Goal: Information Seeking & Learning: Learn about a topic

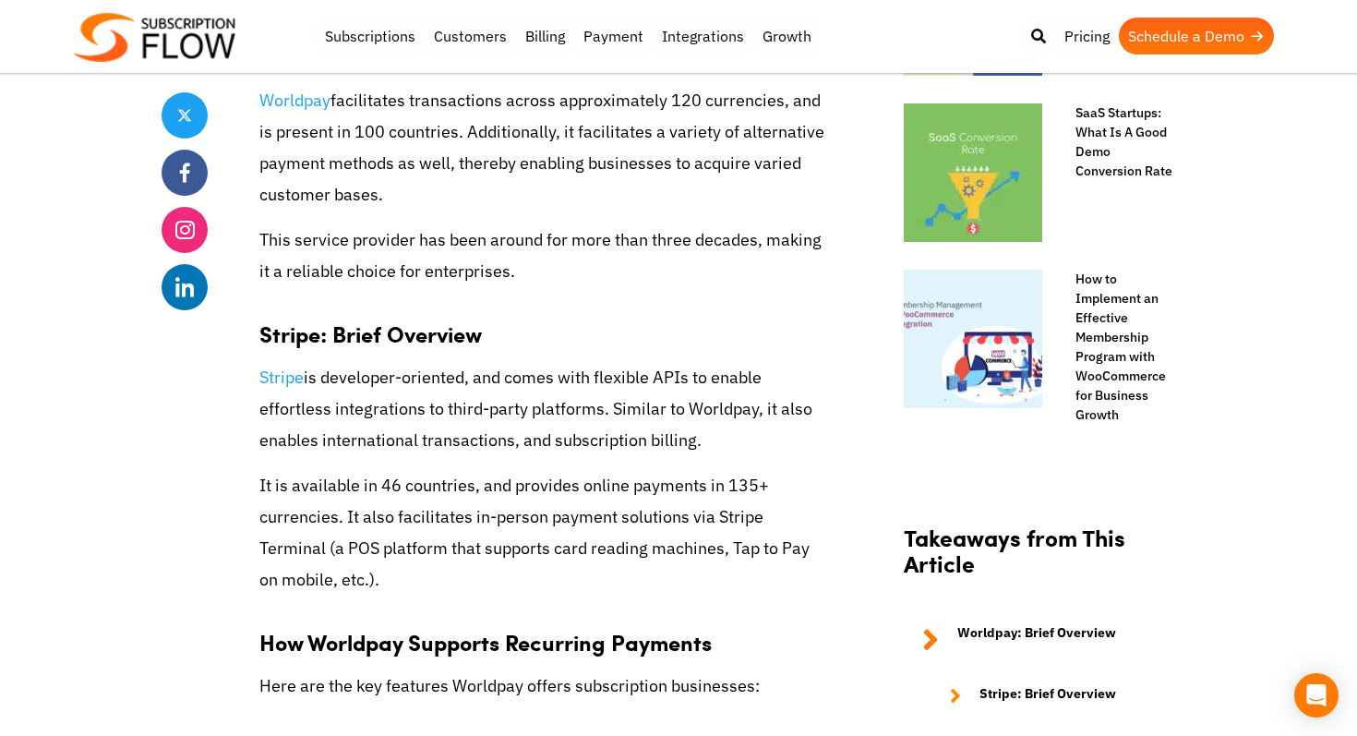
click at [492, 390] on p "Stripe is developer-oriented, and comes with flexible APIs to enable effortless…" at bounding box center [543, 409] width 569 height 95
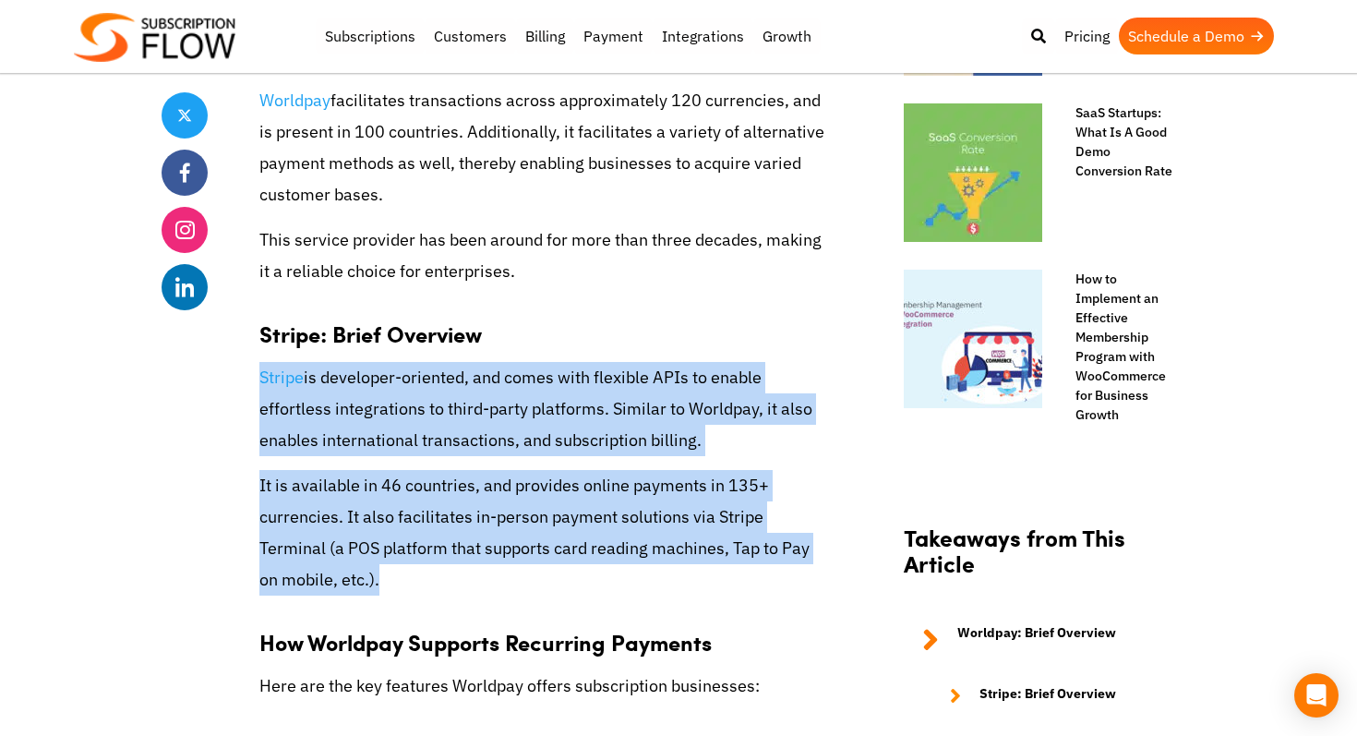
drag, startPoint x: 255, startPoint y: 365, endPoint x: 564, endPoint y: 570, distance: 371.5
click at [564, 570] on p "It is available in 46 countries, and provides online payments in 135+ currencie…" at bounding box center [543, 533] width 569 height 126
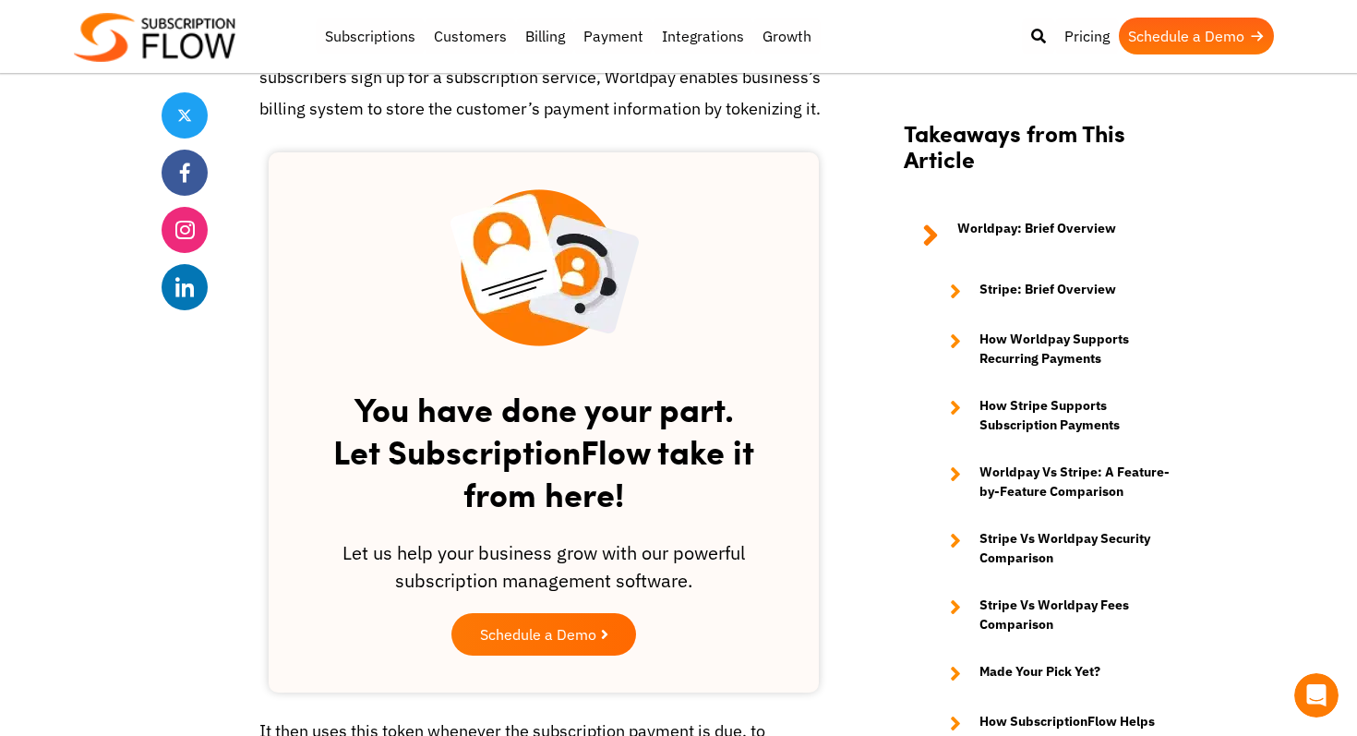
scroll to position [2117, 0]
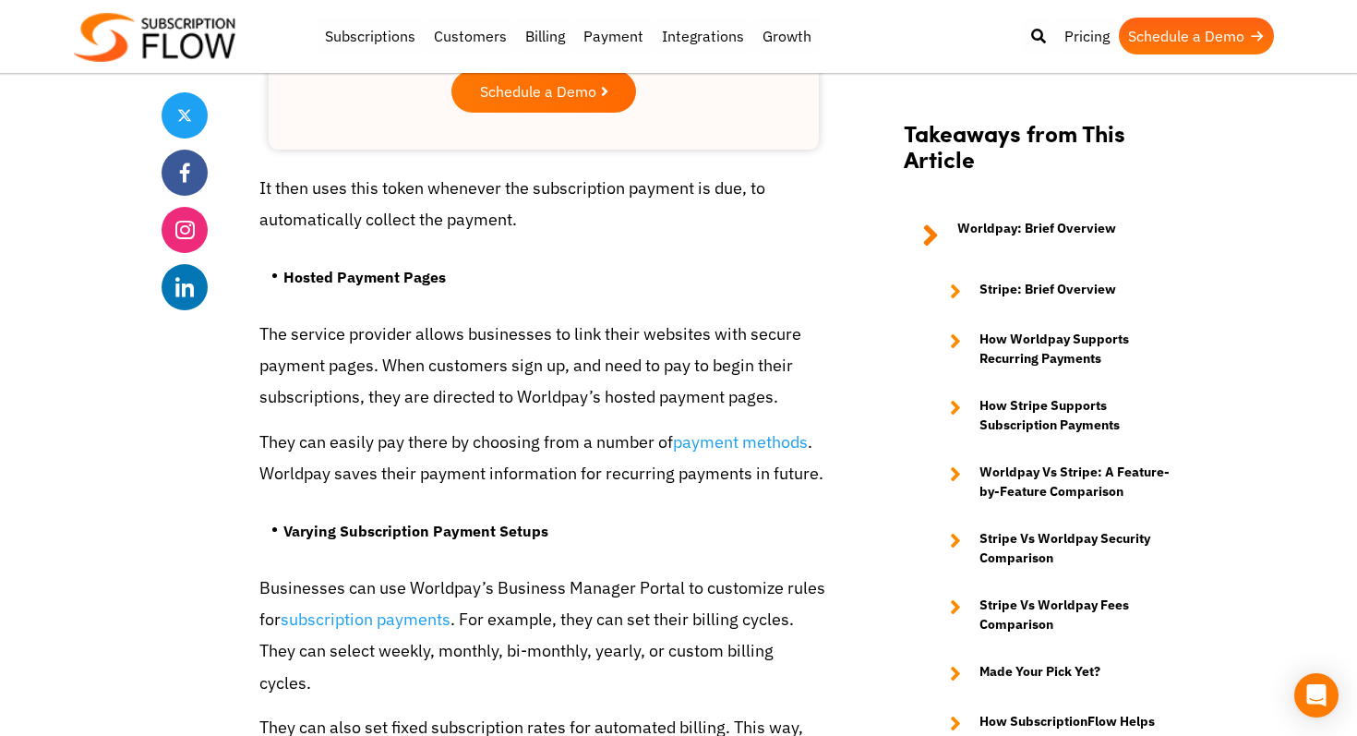
scroll to position [2663, 0]
